Goal: Navigation & Orientation: Find specific page/section

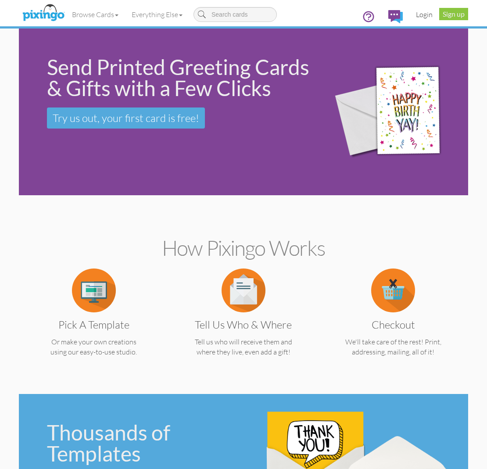
click at [418, 15] on link "Login" at bounding box center [425, 15] width 30 height 22
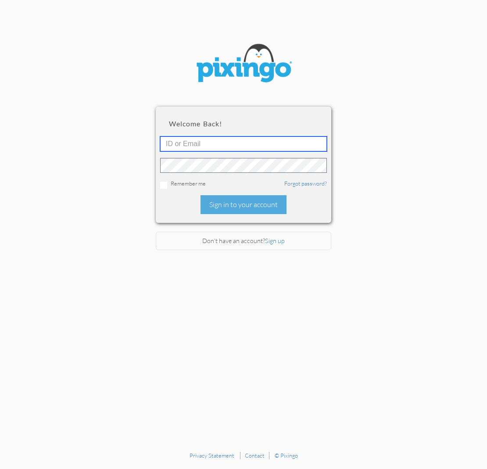
type input "[EMAIL_ADDRESS][DOMAIN_NAME]"
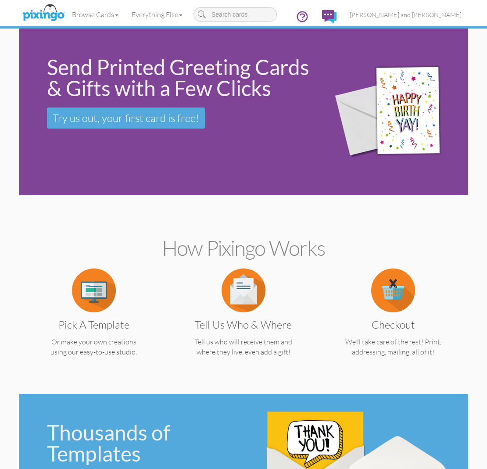
click at [337, 17] on img at bounding box center [329, 16] width 14 height 13
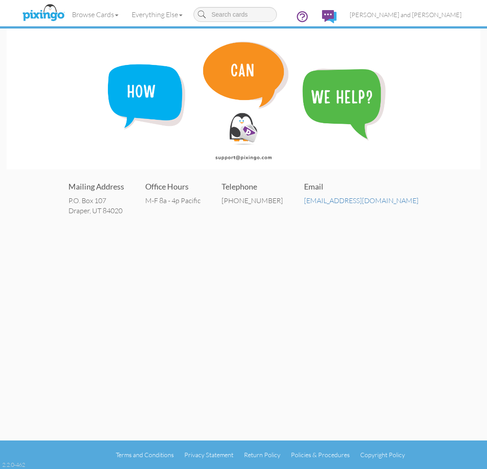
drag, startPoint x: 265, startPoint y: 80, endPoint x: 258, endPoint y: 81, distance: 6.6
click at [264, 80] on img at bounding box center [244, 99] width 474 height 141
drag, startPoint x: 154, startPoint y: 92, endPoint x: 202, endPoint y: 70, distance: 53.3
click at [241, 58] on img at bounding box center [244, 99] width 474 height 141
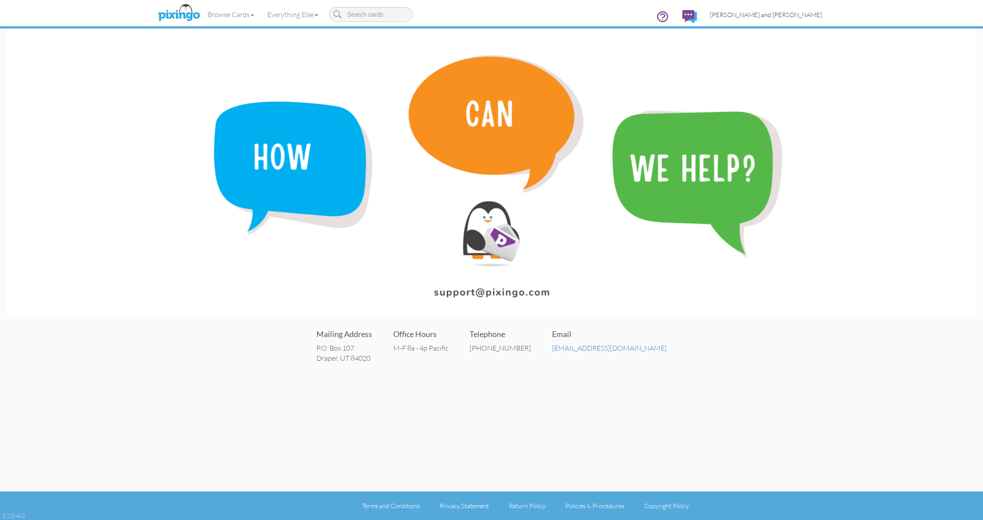
click at [487, 16] on span "[PERSON_NAME] and [PERSON_NAME]" at bounding box center [766, 14] width 112 height 7
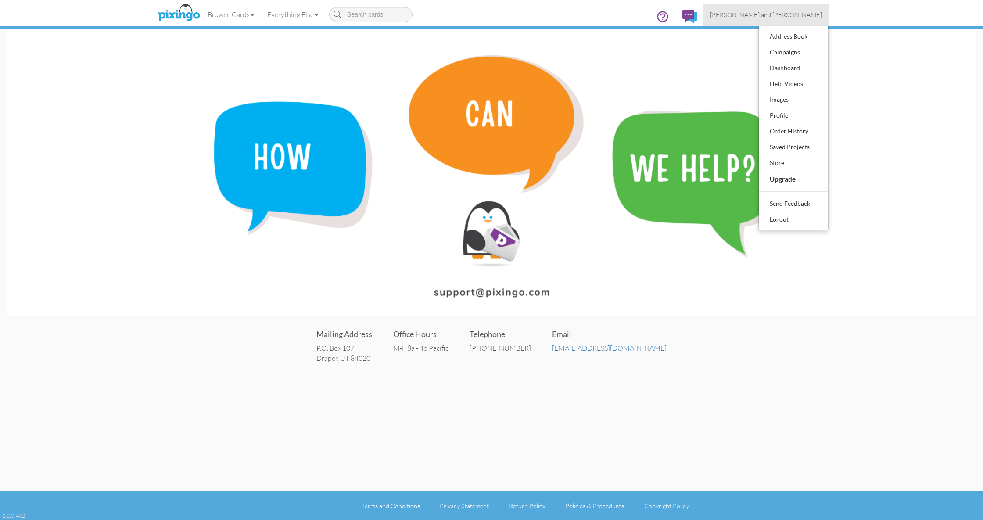
drag, startPoint x: 727, startPoint y: 48, endPoint x: 725, endPoint y: 41, distance: 7.8
click at [487, 47] on img at bounding box center [492, 173] width 970 height 288
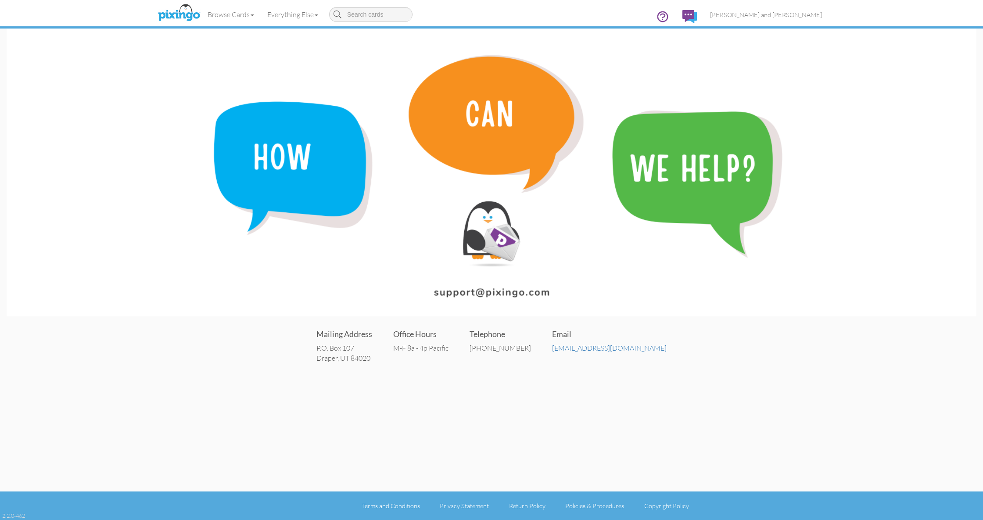
click at [487, 19] on icon at bounding box center [662, 16] width 13 height 13
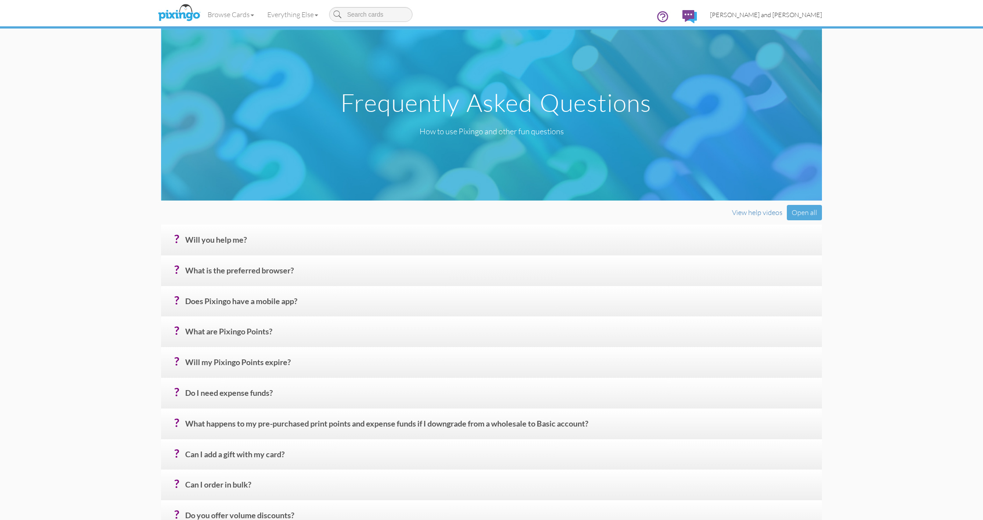
click at [487, 14] on span "[PERSON_NAME] and [PERSON_NAME]" at bounding box center [766, 14] width 112 height 7
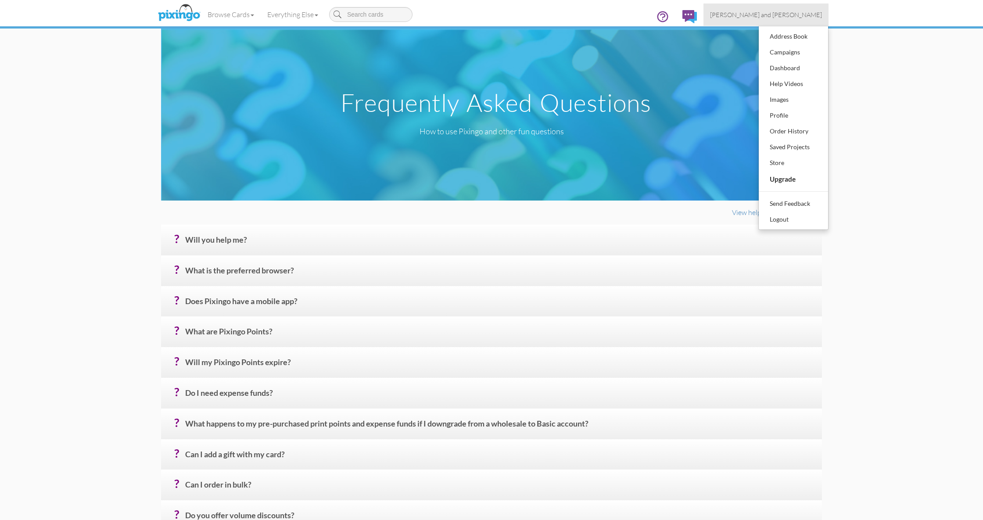
click at [487, 15] on link at bounding box center [690, 17] width 28 height 26
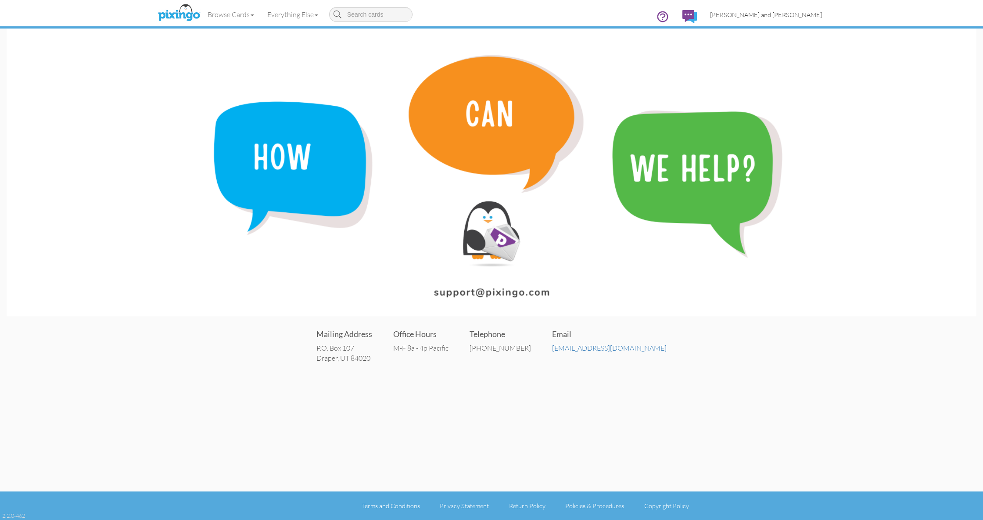
drag, startPoint x: 764, startPoint y: 14, endPoint x: 770, endPoint y: 21, distance: 8.8
click at [487, 14] on span "[PERSON_NAME] and [PERSON_NAME]" at bounding box center [766, 14] width 112 height 7
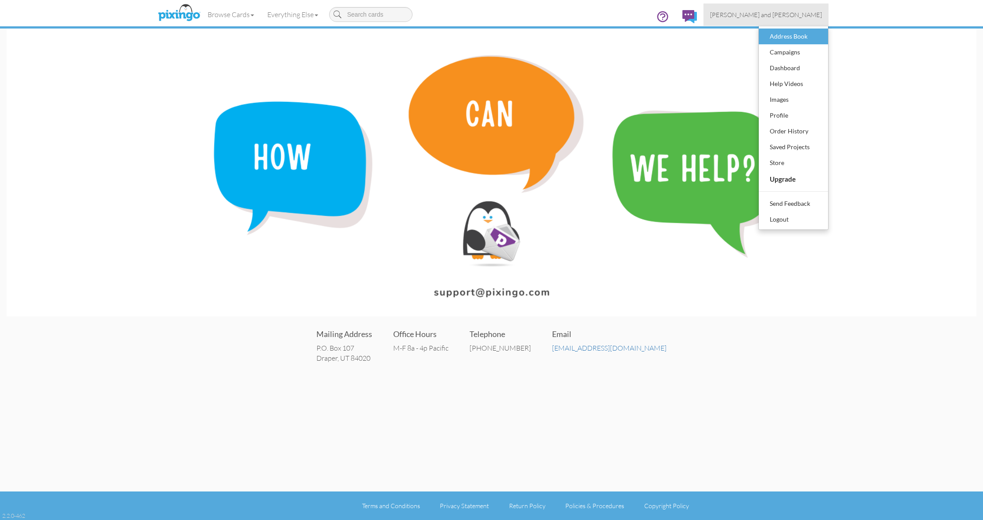
click at [487, 35] on div "Address Book" at bounding box center [794, 36] width 52 height 13
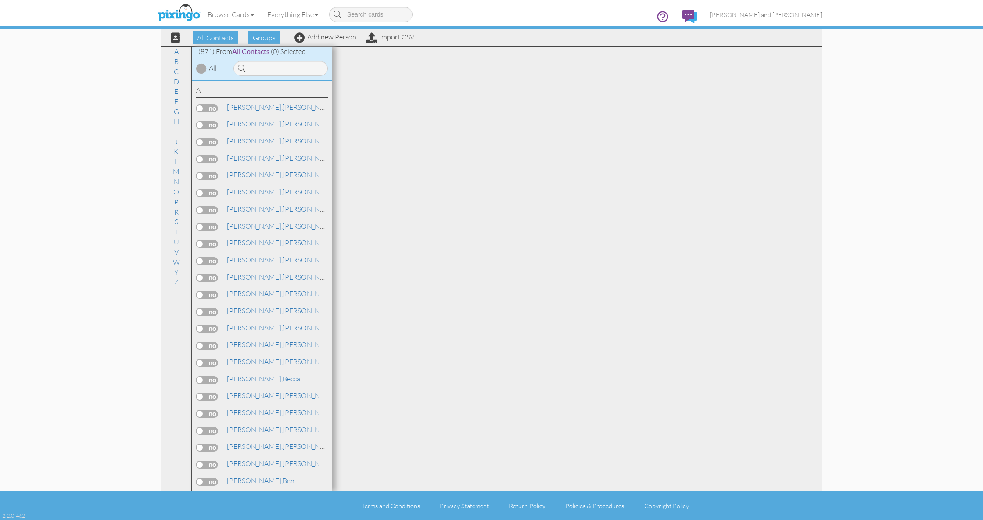
click at [202, 68] on div at bounding box center [201, 68] width 11 height 11
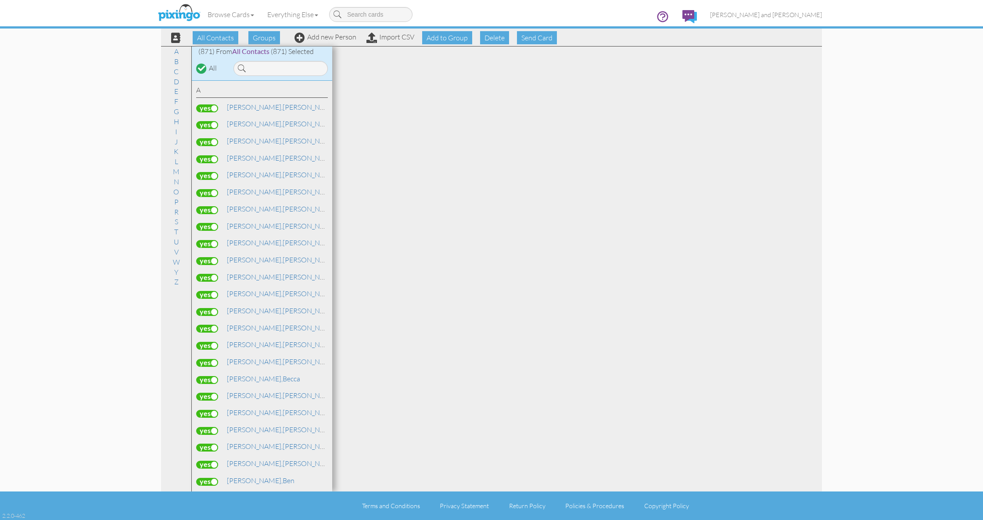
click at [487, 17] on img at bounding box center [690, 16] width 14 height 13
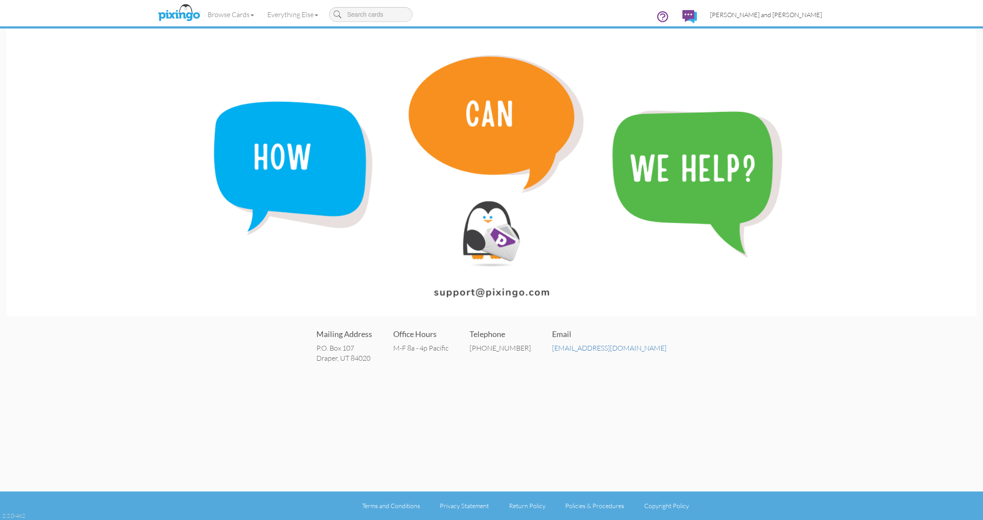
click at [487, 15] on span "[PERSON_NAME] and [PERSON_NAME]" at bounding box center [766, 14] width 112 height 7
